Goal: Transaction & Acquisition: Purchase product/service

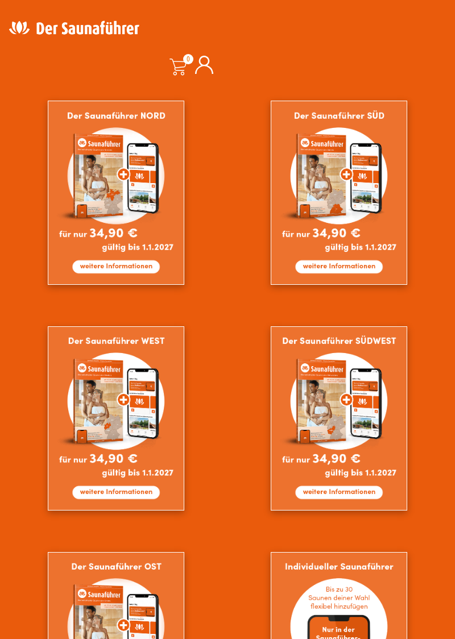
scroll to position [569, 0]
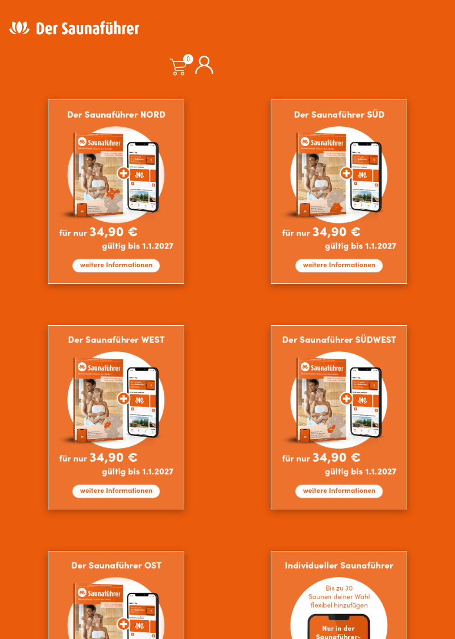
click at [123, 401] on img at bounding box center [116, 417] width 136 height 184
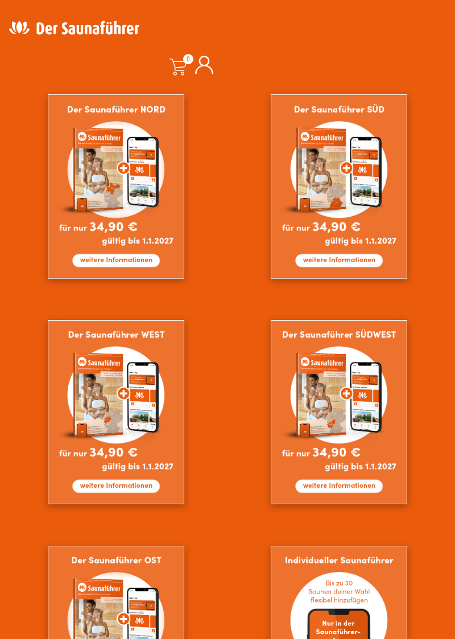
scroll to position [617, 0]
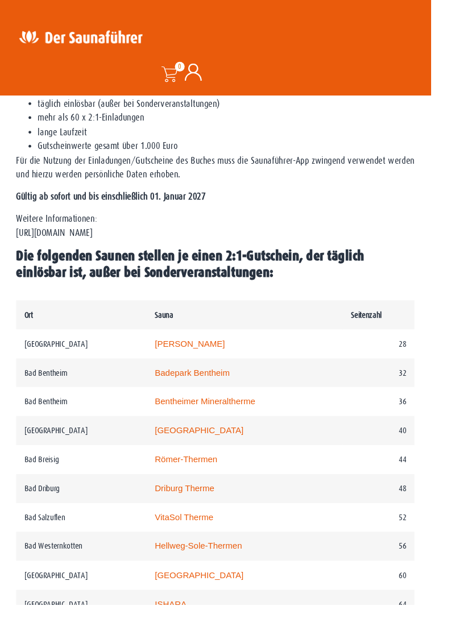
scroll to position [468, 0]
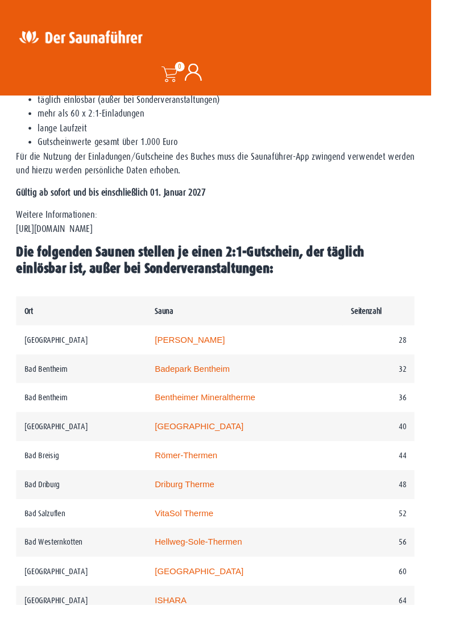
click at [47, 508] on td "Bad Driburg" at bounding box center [86, 512] width 138 height 31
click at [338, 509] on td "Driburg Therme" at bounding box center [258, 512] width 207 height 31
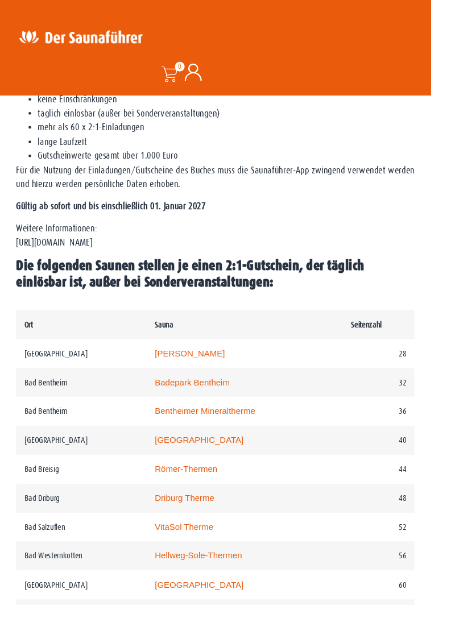
click at [52, 513] on td "Bad Driburg" at bounding box center [86, 526] width 138 height 31
click at [418, 520] on td "48" at bounding box center [400, 526] width 76 height 31
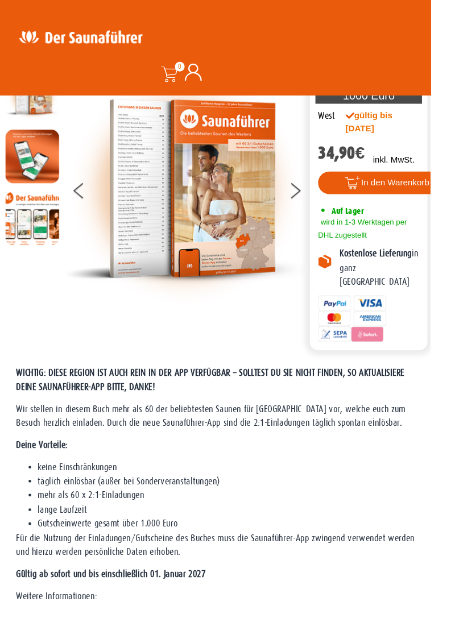
scroll to position [0, 0]
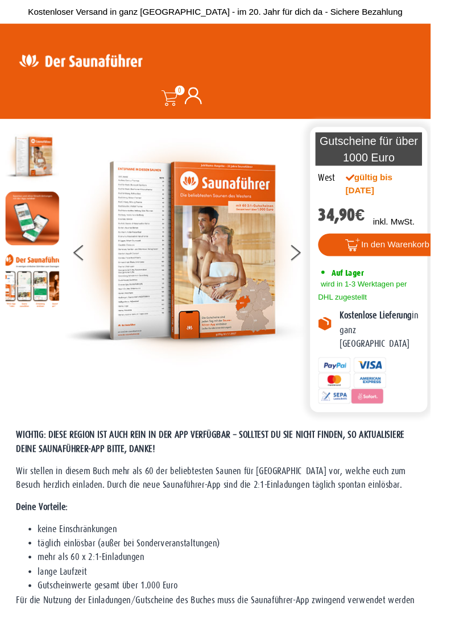
click at [308, 271] on icon at bounding box center [312, 270] width 10 height 9
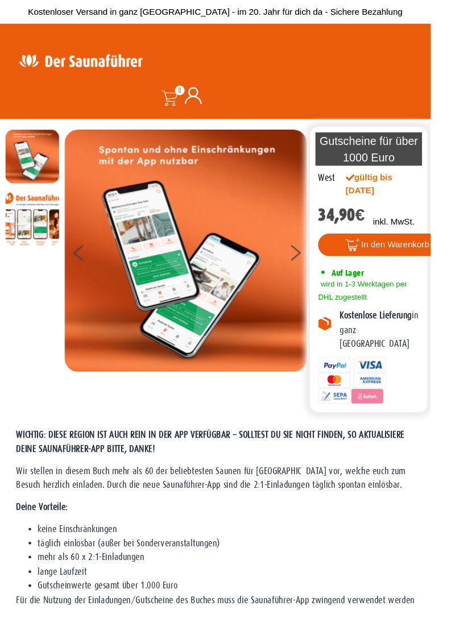
click at [306, 263] on button at bounding box center [319, 269] width 28 height 28
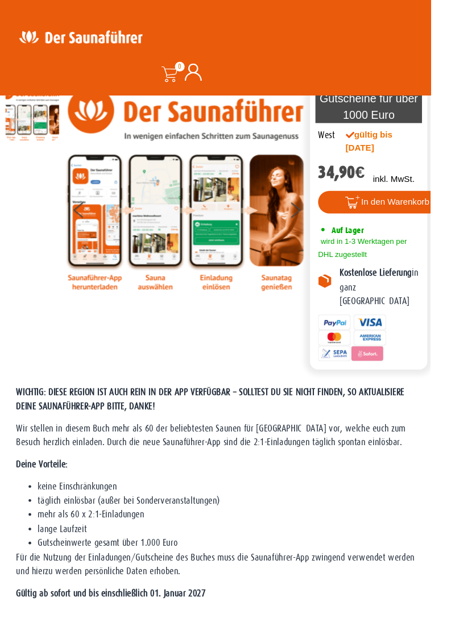
scroll to position [42, 0]
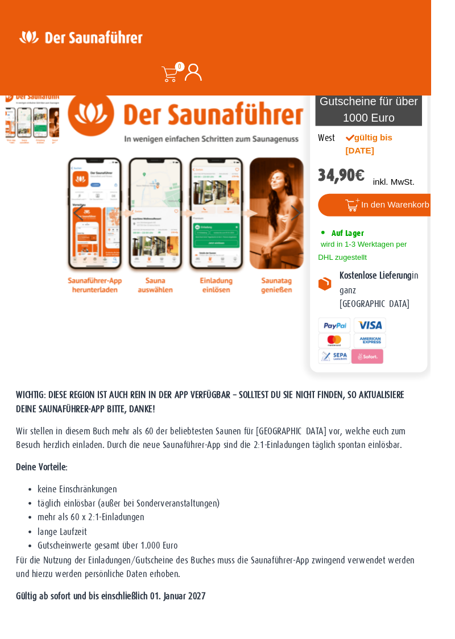
click at [166, 233] on img at bounding box center [196, 202] width 256 height 215
click at [167, 203] on img at bounding box center [196, 202] width 256 height 215
click at [82, 234] on button at bounding box center [92, 227] width 28 height 28
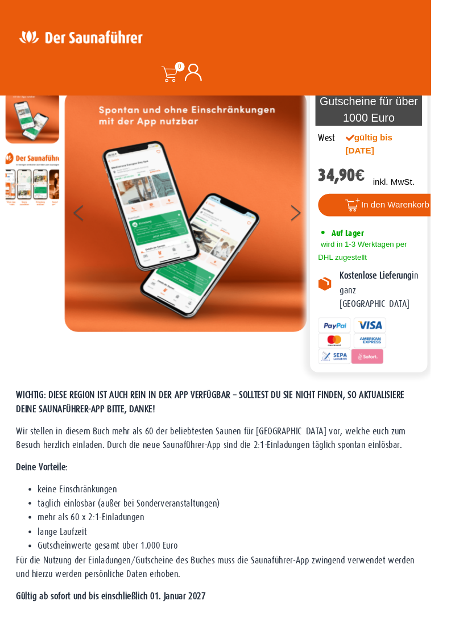
scroll to position [0, 0]
